Goal: Transaction & Acquisition: Purchase product/service

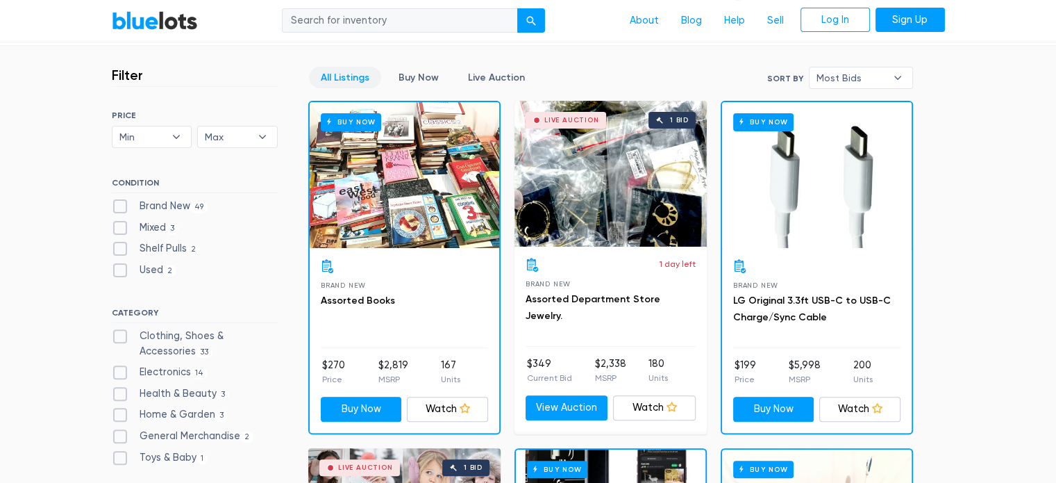
scroll to position [347, 0]
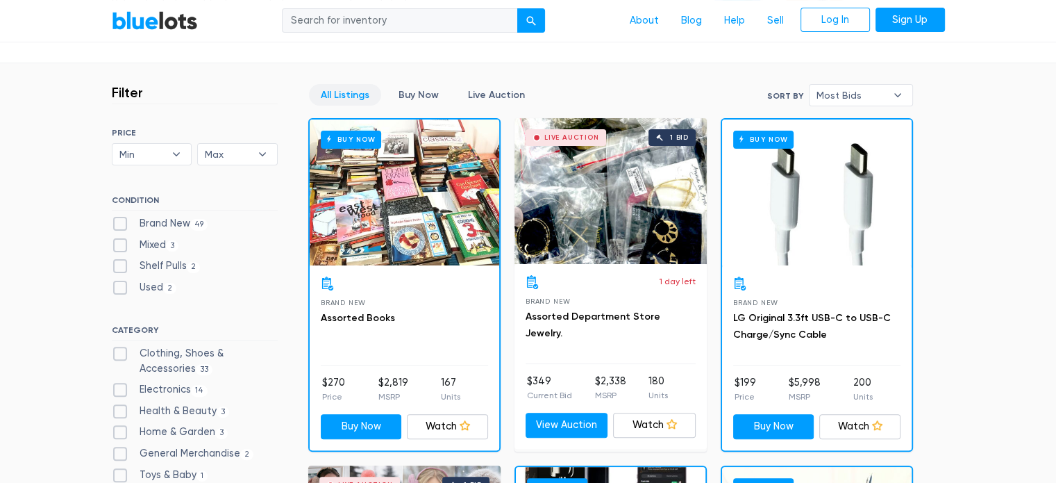
click at [158, 222] on label "Brand New 49" at bounding box center [160, 223] width 97 height 15
click at [121, 222] on New"] "Brand New 49" at bounding box center [116, 220] width 9 height 9
checkbox New"] "true"
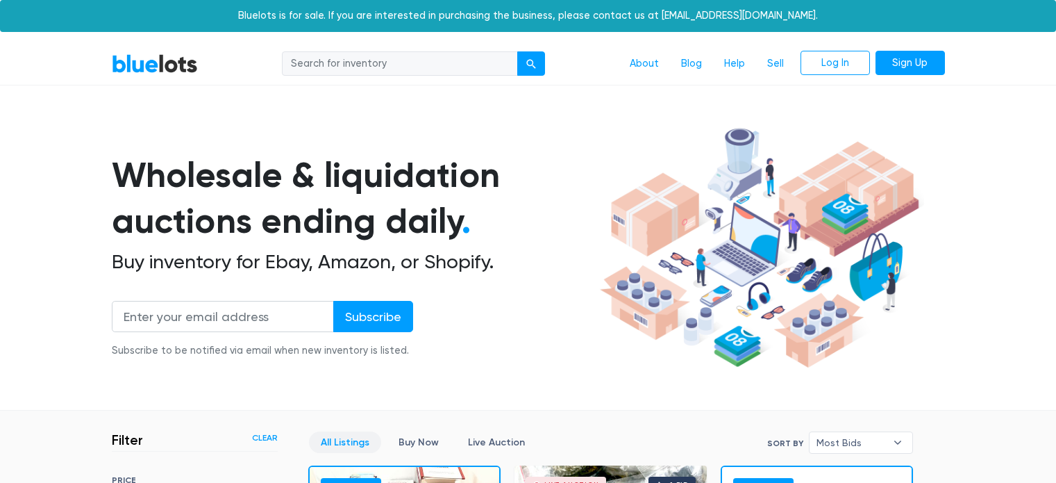
scroll to position [374, 0]
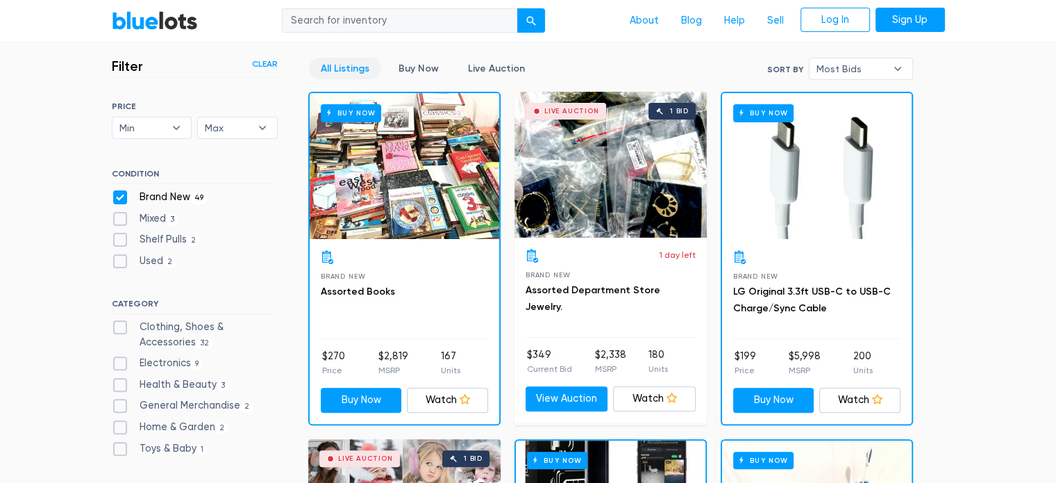
click at [159, 370] on div "Electronics 9" at bounding box center [195, 366] width 166 height 21
click at [161, 363] on label "Electronics 9" at bounding box center [158, 363] width 92 height 15
click at [121, 363] on input "Electronics 9" at bounding box center [116, 360] width 9 height 9
checkbox input "true"
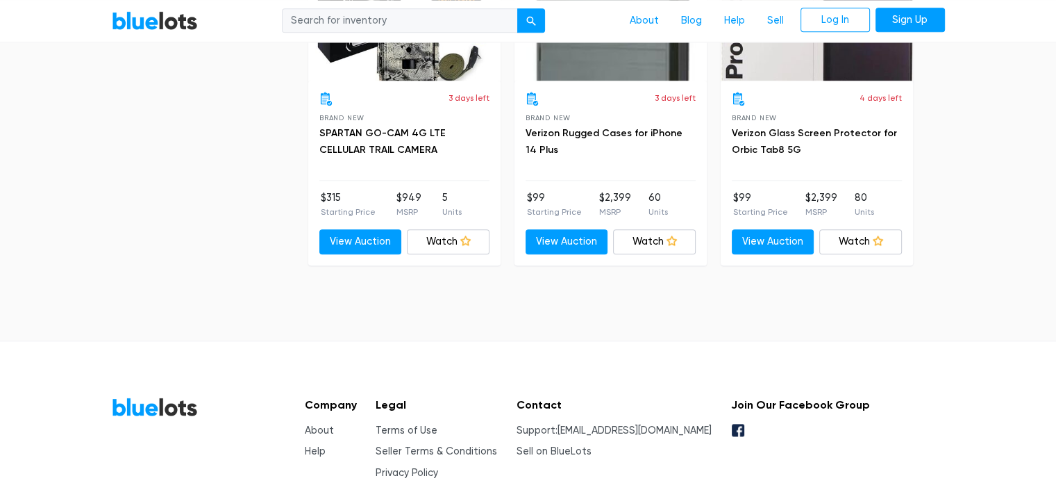
scroll to position [1230, 0]
